Goal: Use online tool/utility

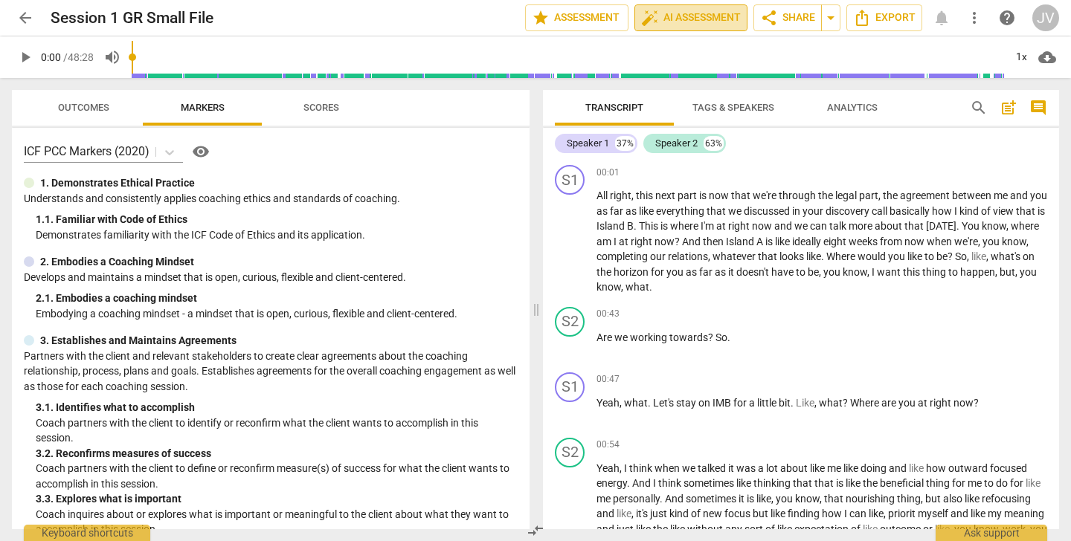
click at [698, 11] on span "auto_fix_high AI Assessment" at bounding box center [691, 18] width 100 height 18
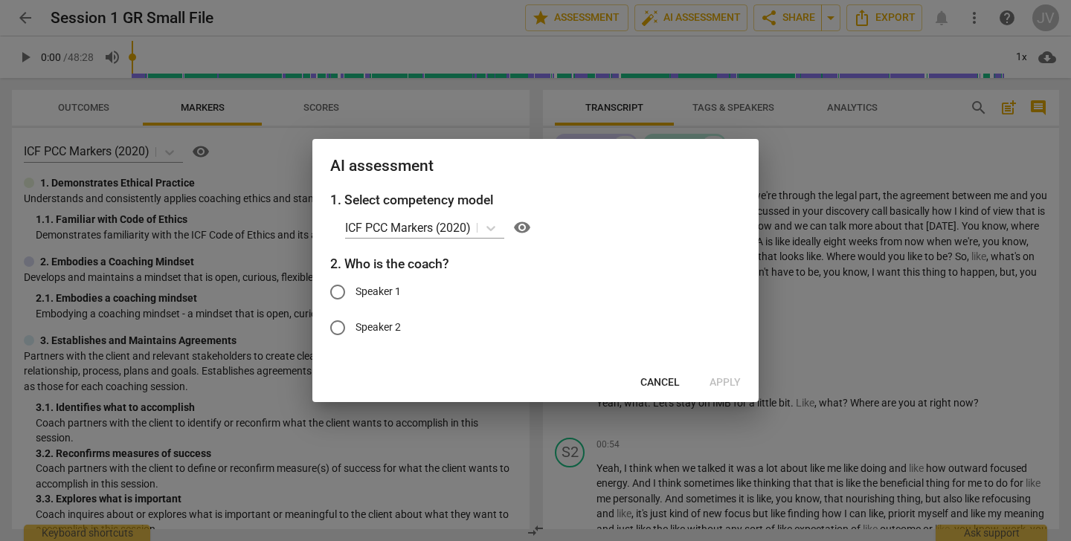
click at [659, 377] on span "Cancel" at bounding box center [659, 383] width 39 height 15
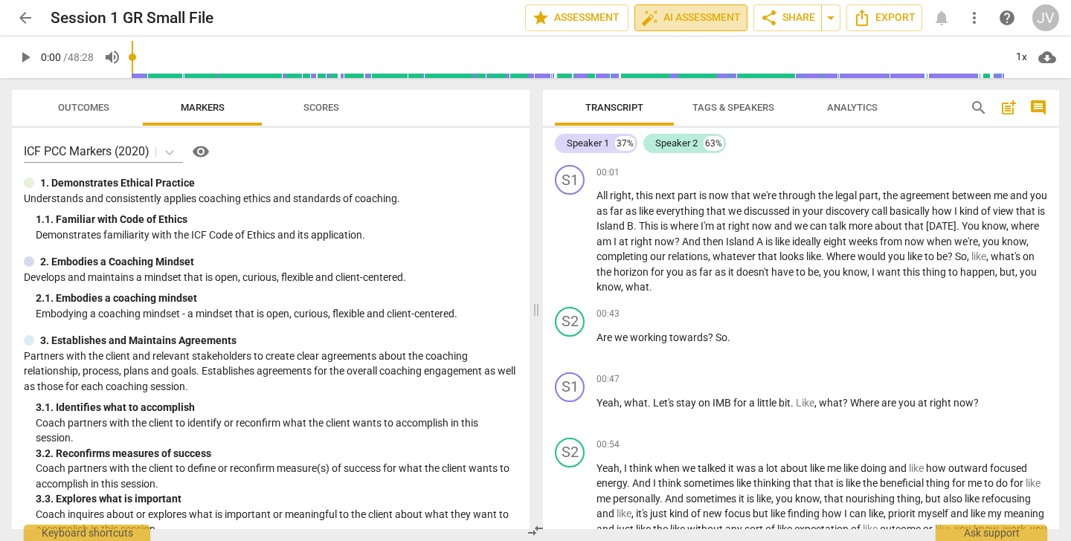
click at [684, 20] on span "auto_fix_high AI Assessment" at bounding box center [691, 18] width 100 height 18
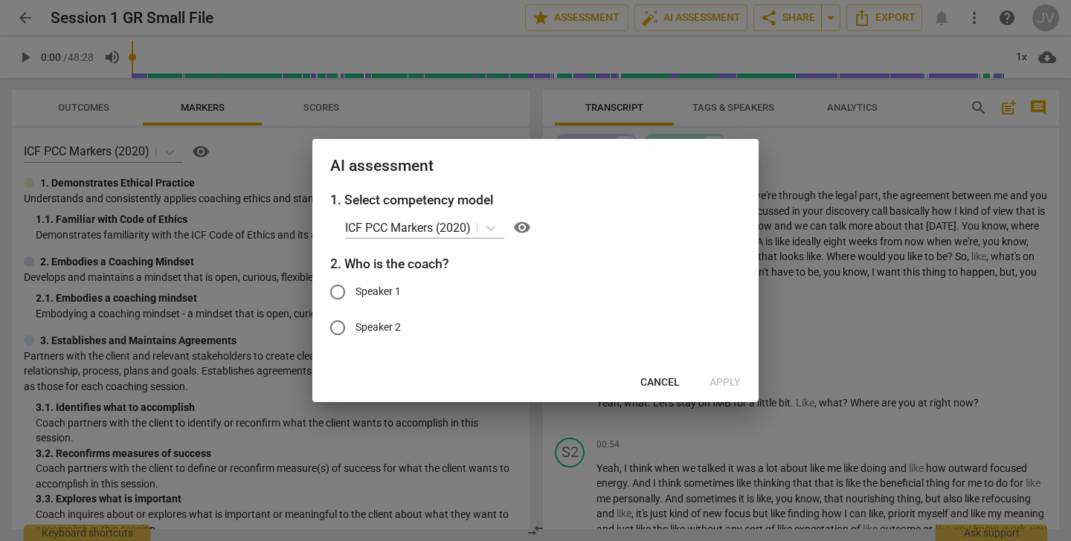
click at [343, 292] on input "Speaker 1" at bounding box center [338, 292] width 36 height 36
radio input "true"
click at [735, 381] on span "Apply" at bounding box center [724, 383] width 31 height 15
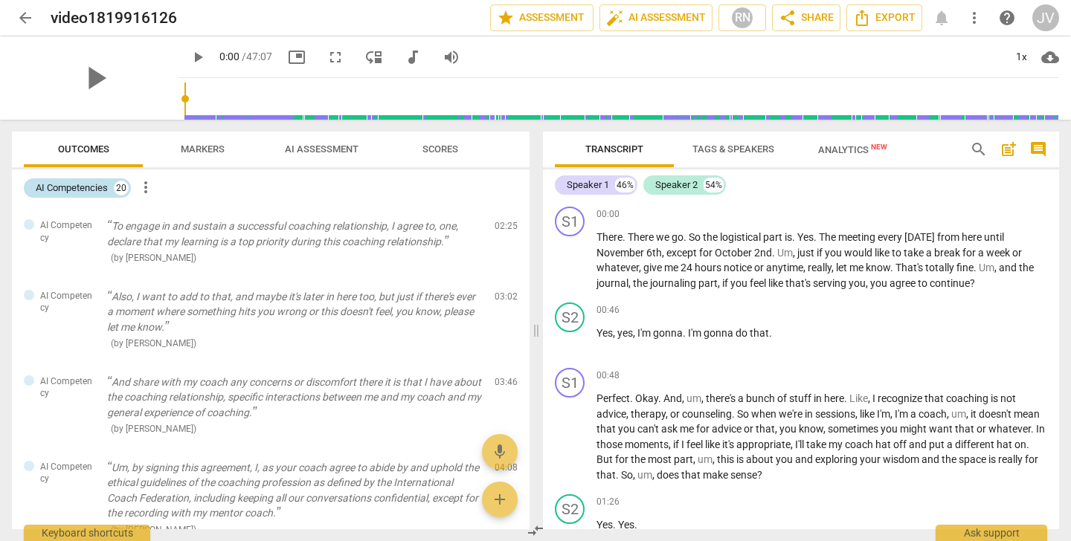
click at [116, 183] on div "20" at bounding box center [121, 188] width 15 height 15
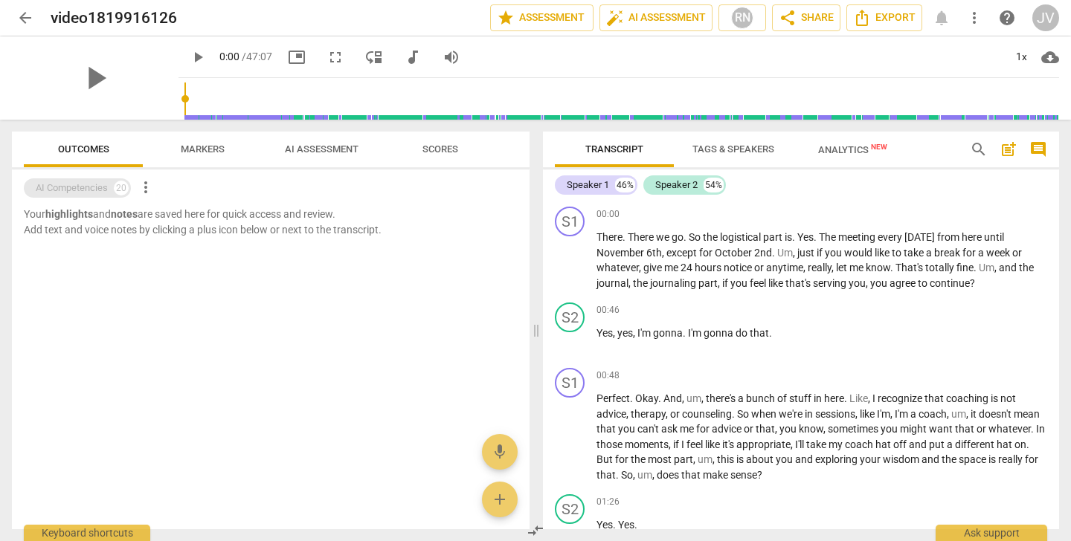
click at [116, 183] on div "20" at bounding box center [121, 188] width 15 height 15
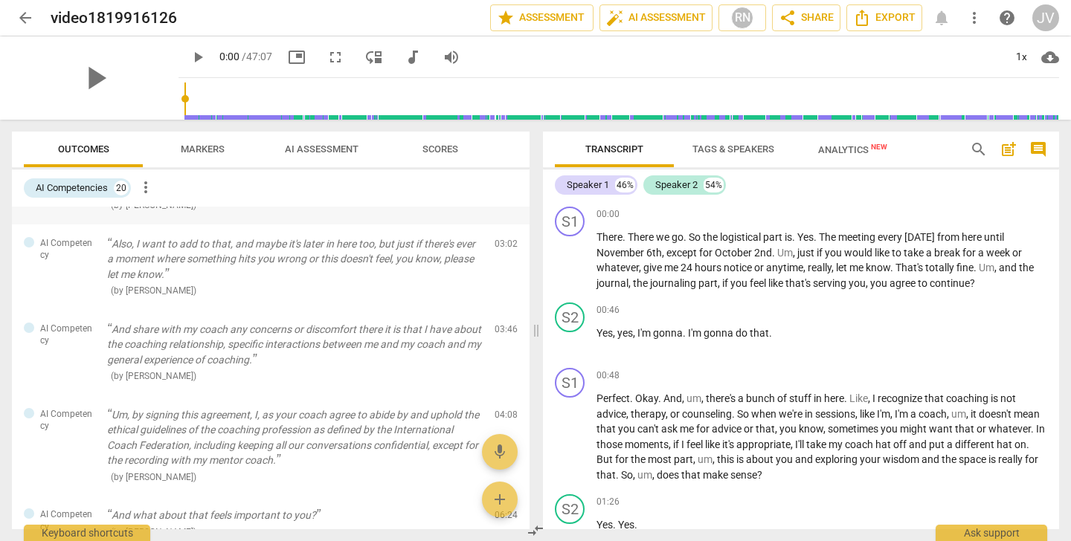
scroll to position [49, 0]
click at [323, 143] on span "AI Assessment" at bounding box center [321, 150] width 109 height 20
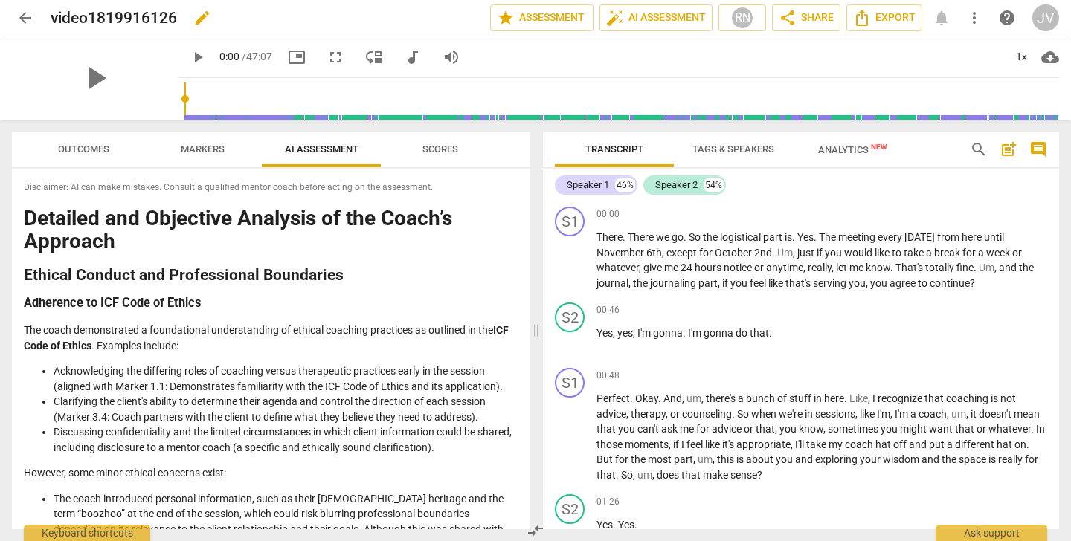
scroll to position [0, 0]
click at [18, 16] on span "arrow_back" at bounding box center [25, 18] width 18 height 18
